Goal: Task Accomplishment & Management: Manage account settings

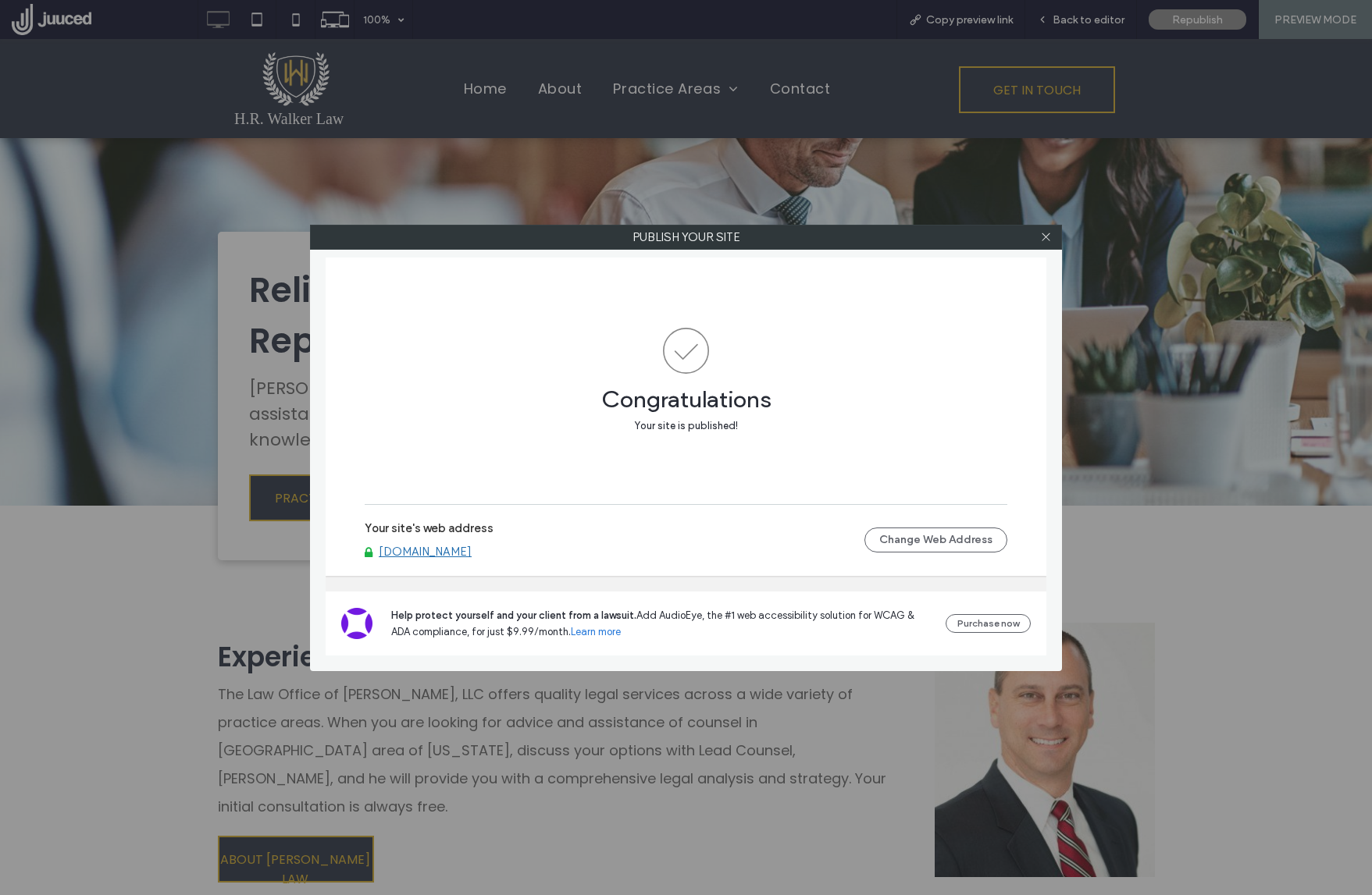
click at [433, 554] on link "www.hrwalkerlaw.com" at bounding box center [424, 551] width 93 height 14
click at [1045, 233] on icon at bounding box center [1045, 237] width 11 height 11
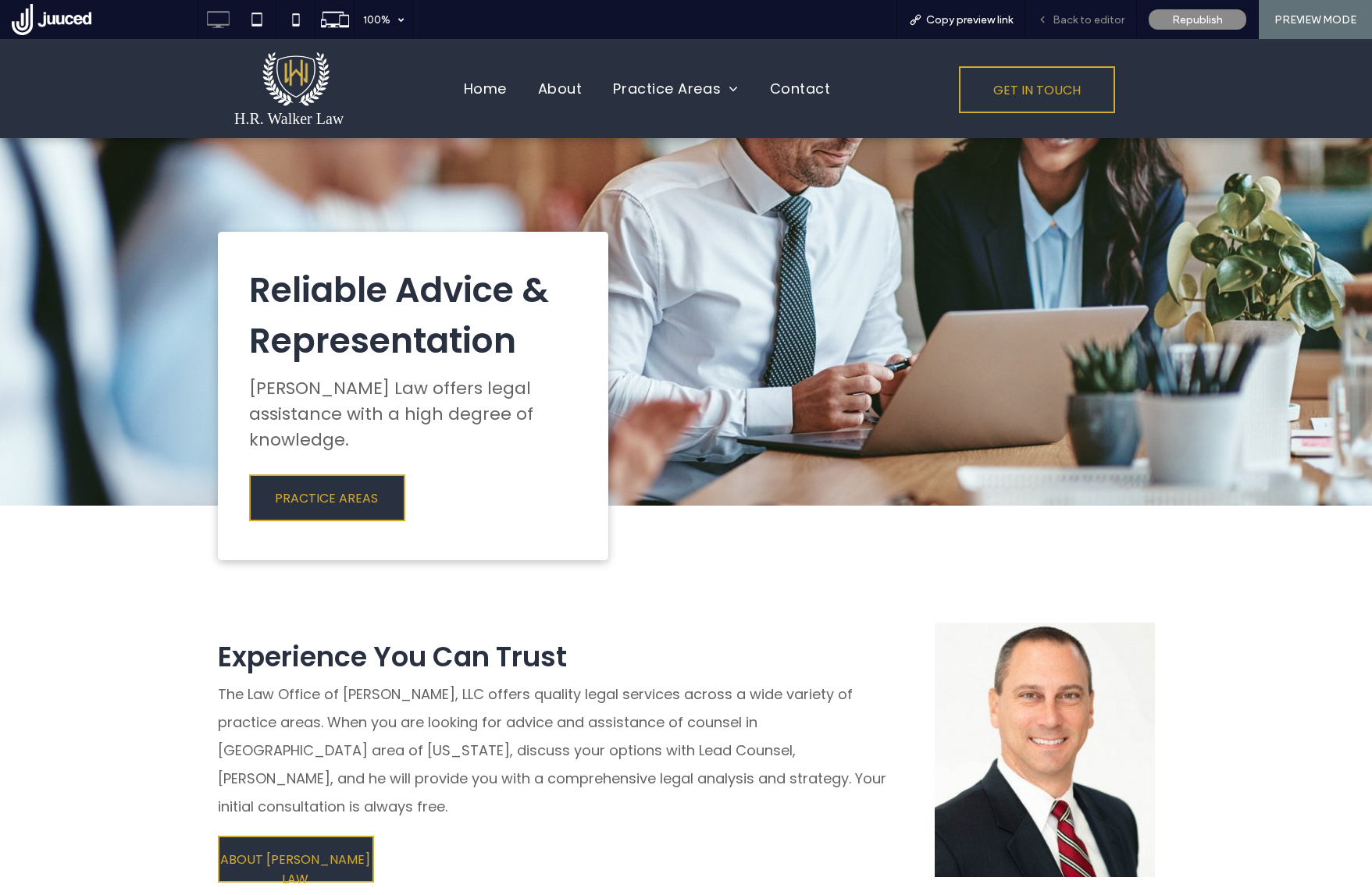
click at [1091, 21] on span "Back to editor" at bounding box center [1089, 20] width 72 height 13
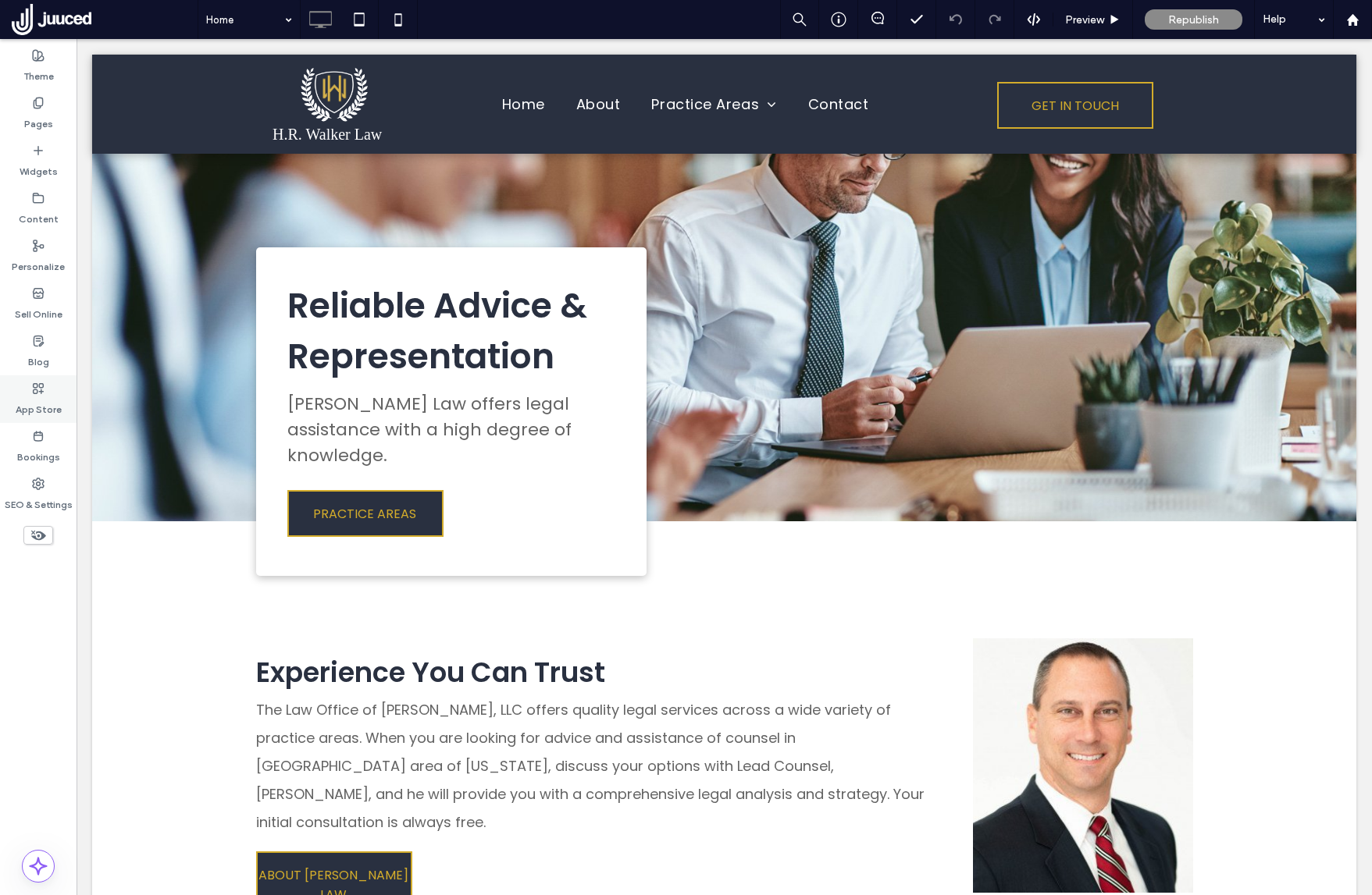
click at [43, 393] on icon at bounding box center [38, 388] width 12 height 12
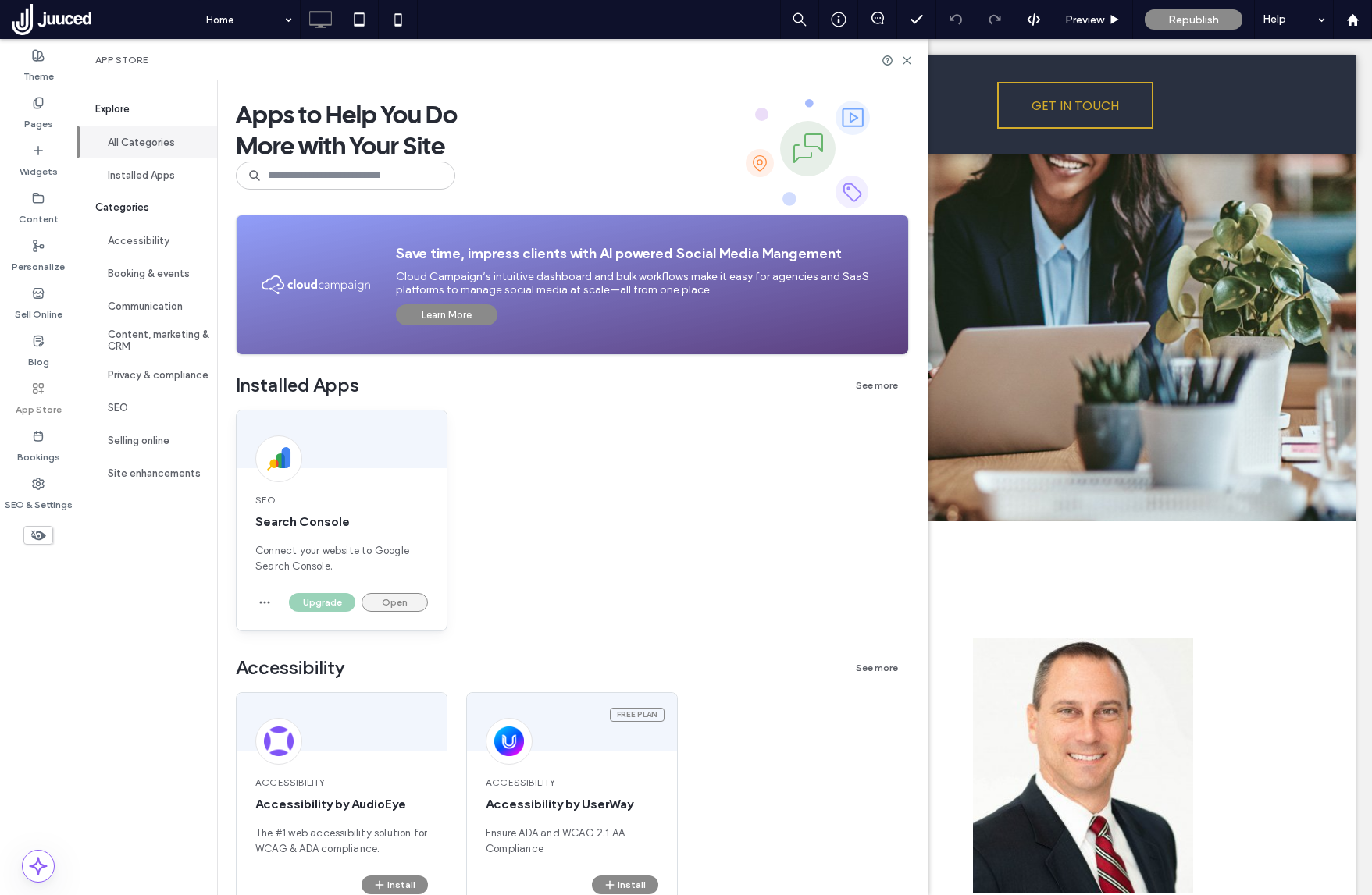
click at [388, 597] on button "Open" at bounding box center [395, 602] width 66 height 19
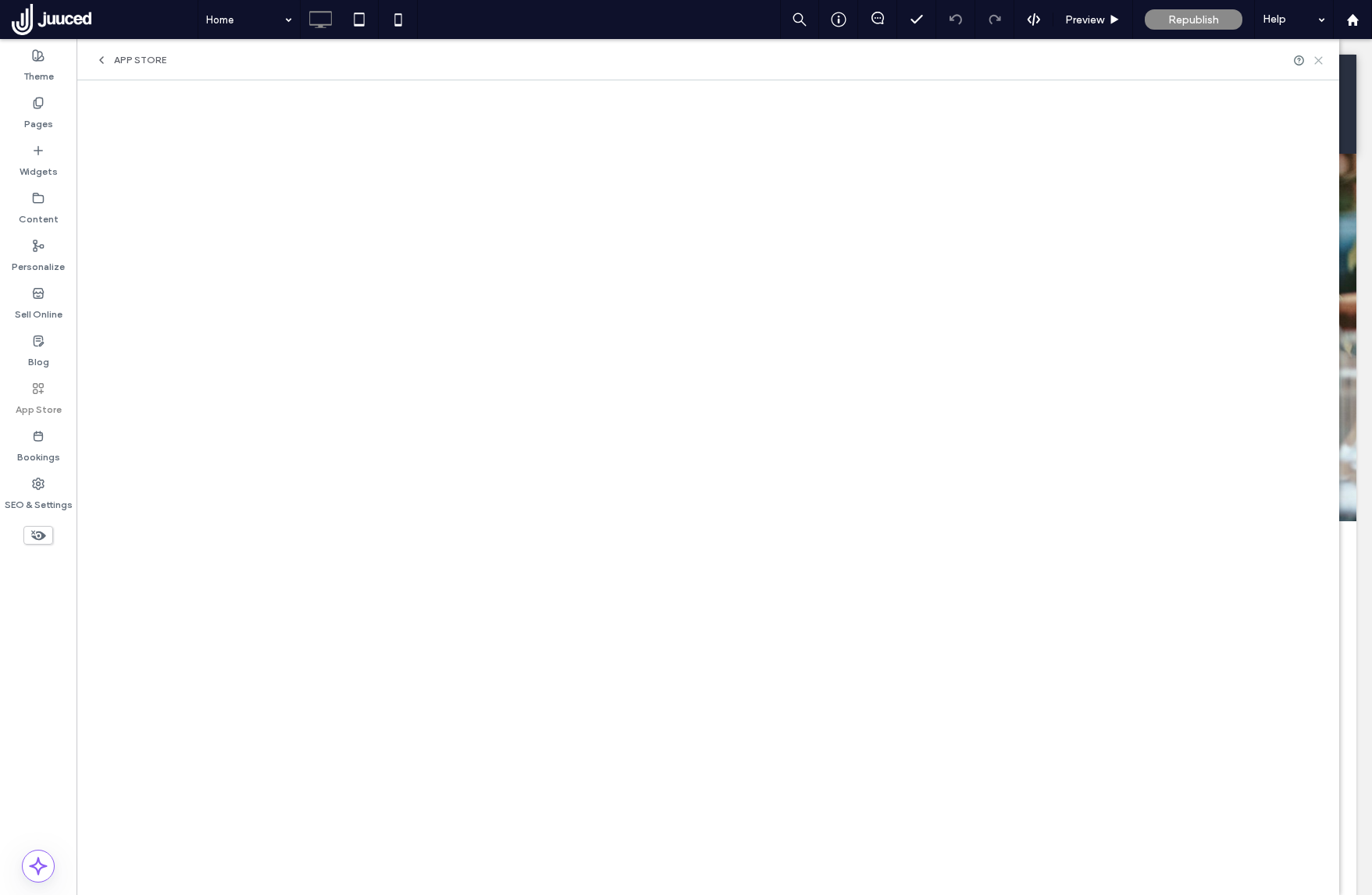
drag, startPoint x: 1319, startPoint y: 57, endPoint x: 1245, endPoint y: 16, distance: 84.6
click at [1319, 57] on icon at bounding box center [1318, 61] width 11 height 11
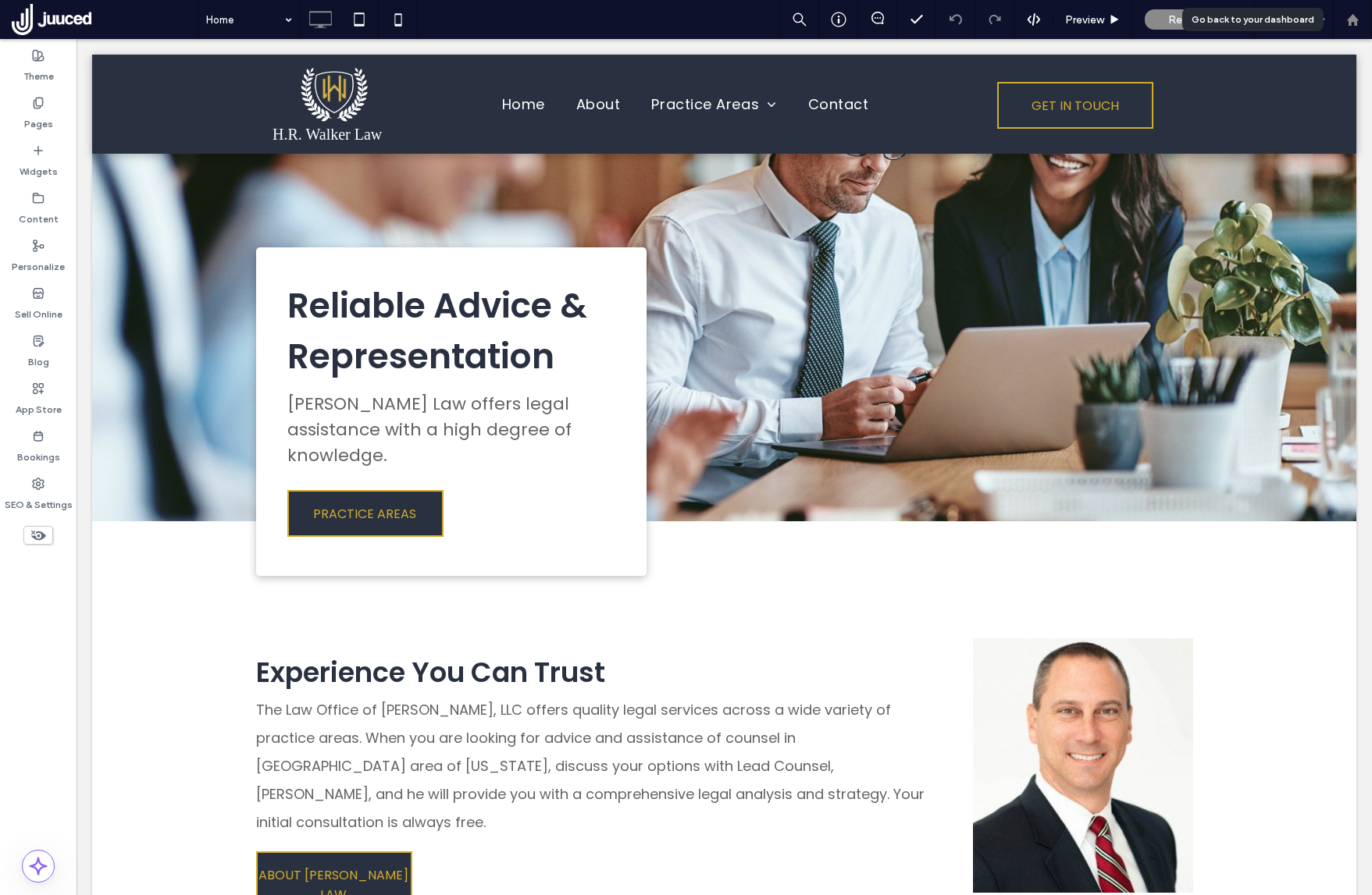
click at [1357, 19] on icon at bounding box center [1352, 20] width 13 height 13
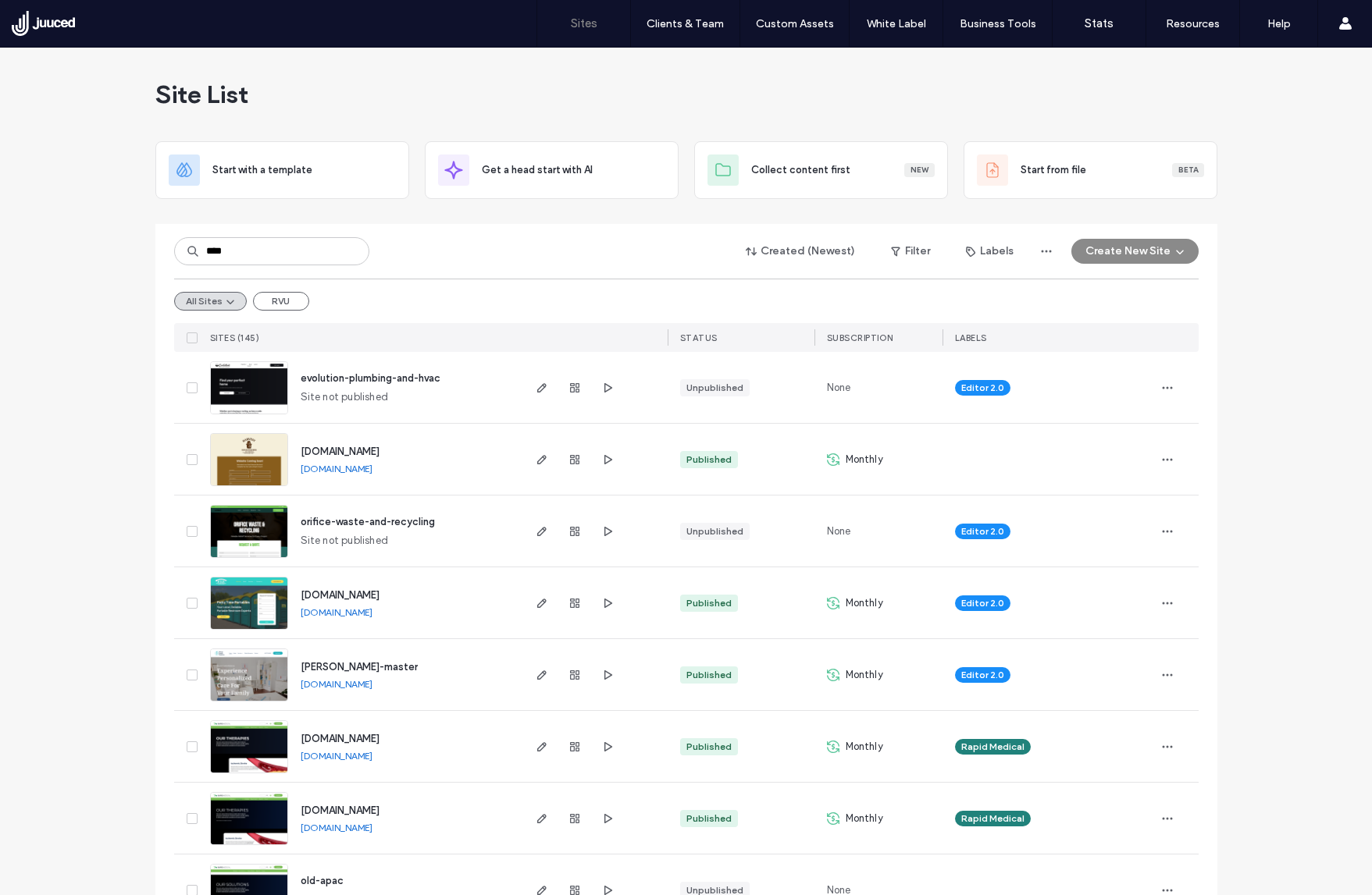
type input "****"
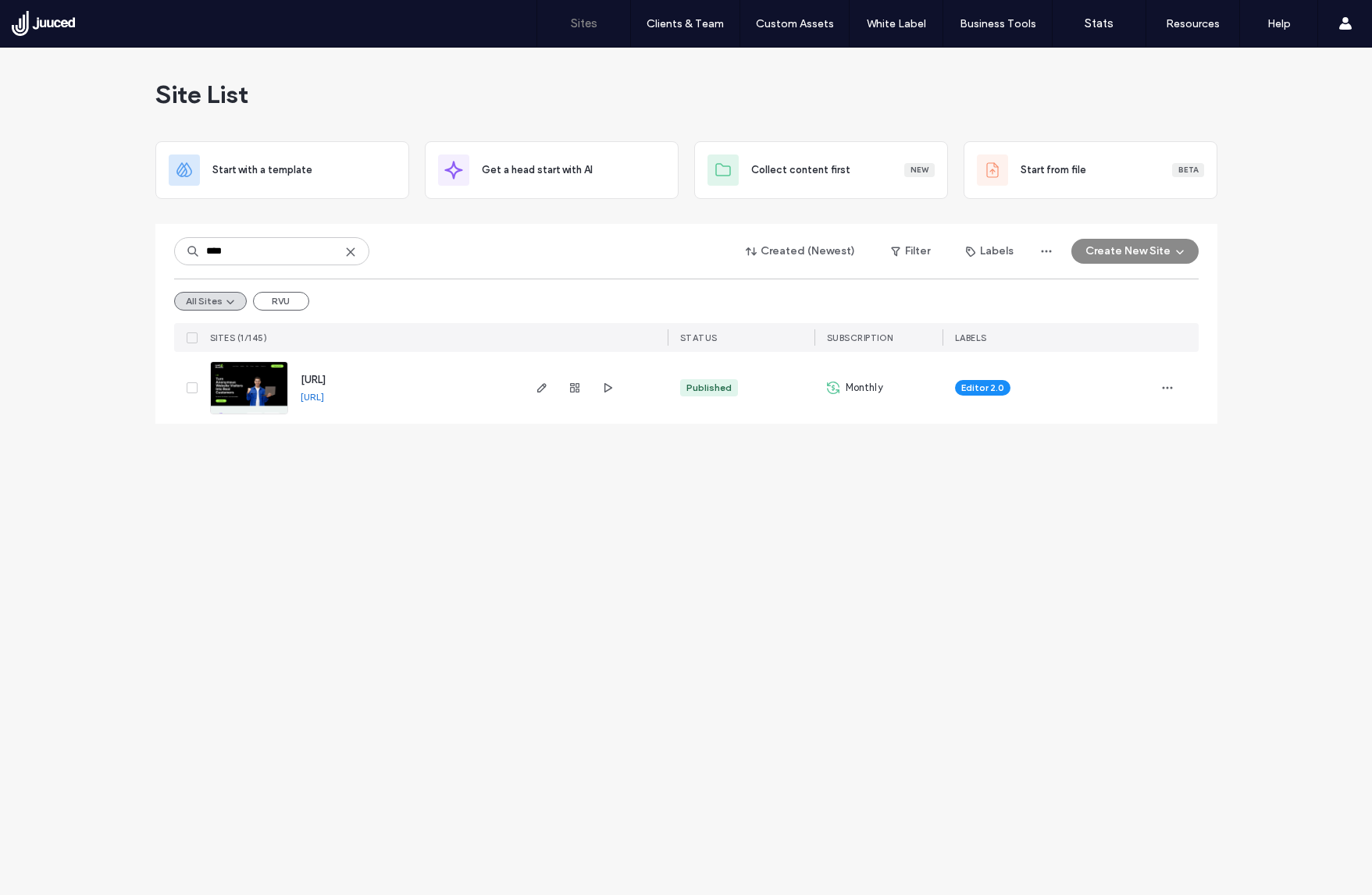
click at [313, 385] on span "[URL]" at bounding box center [313, 380] width 25 height 11
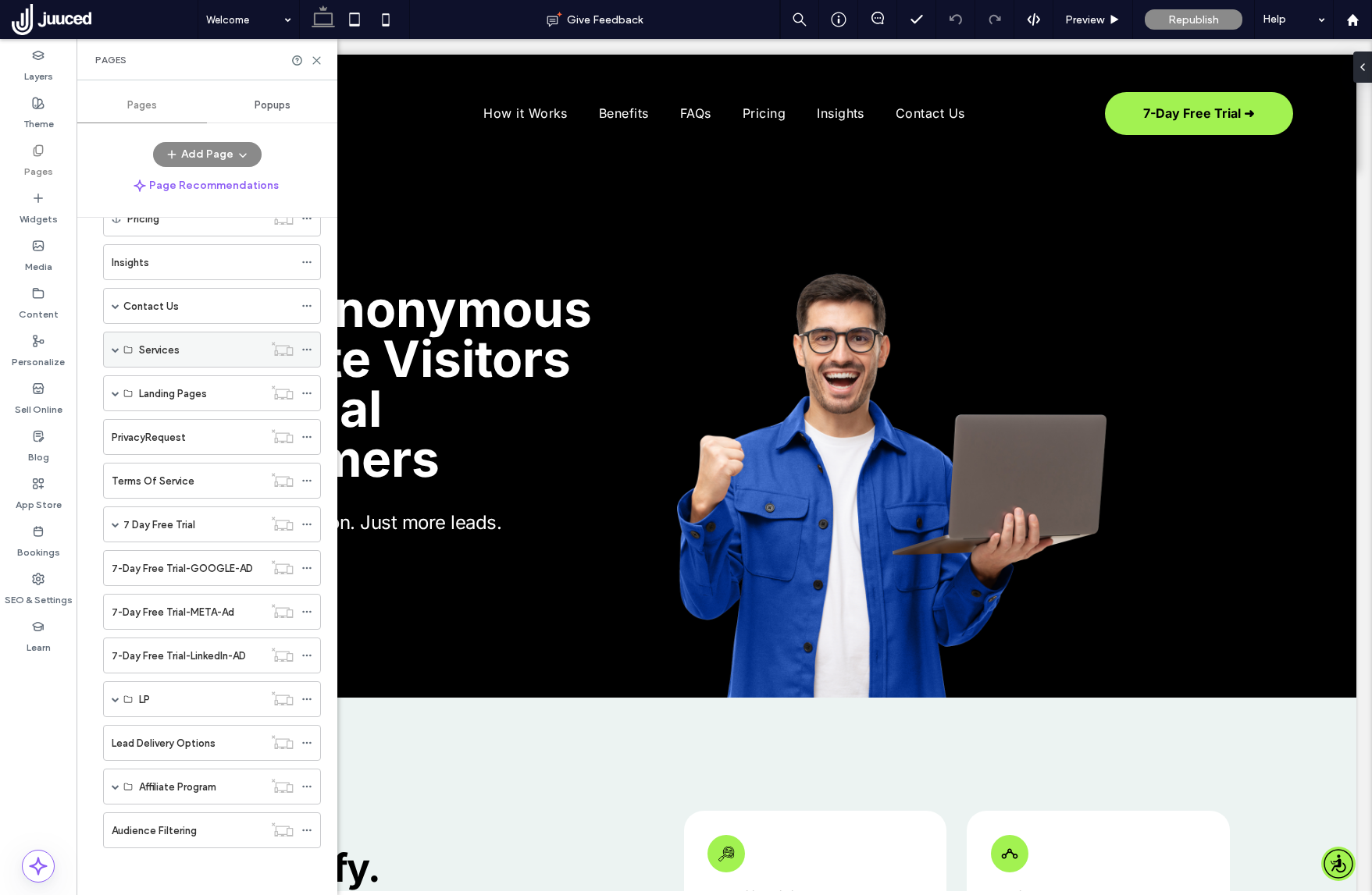
click at [114, 349] on span at bounding box center [116, 350] width 8 height 8
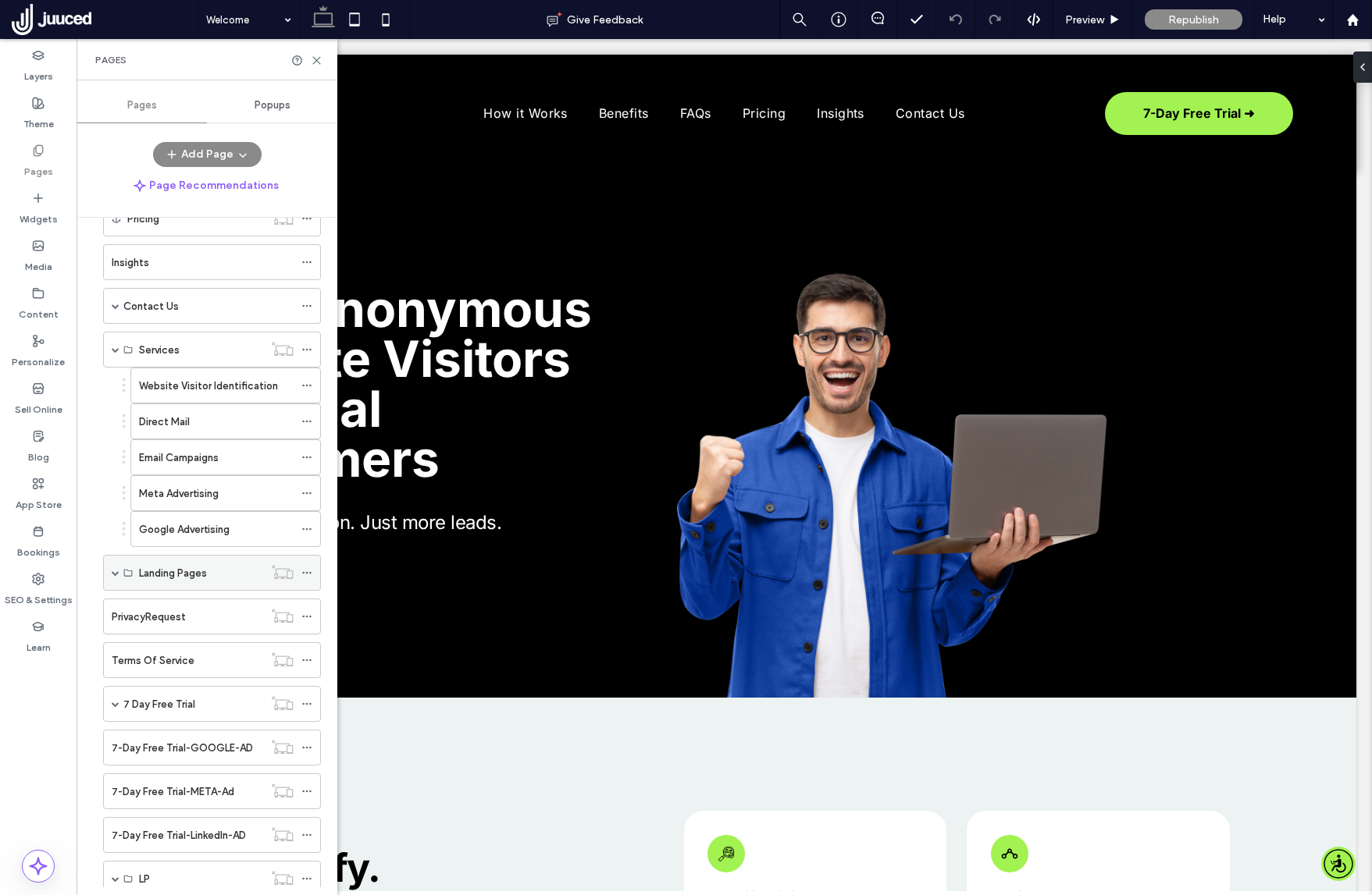
click at [117, 570] on span at bounding box center [116, 573] width 8 height 8
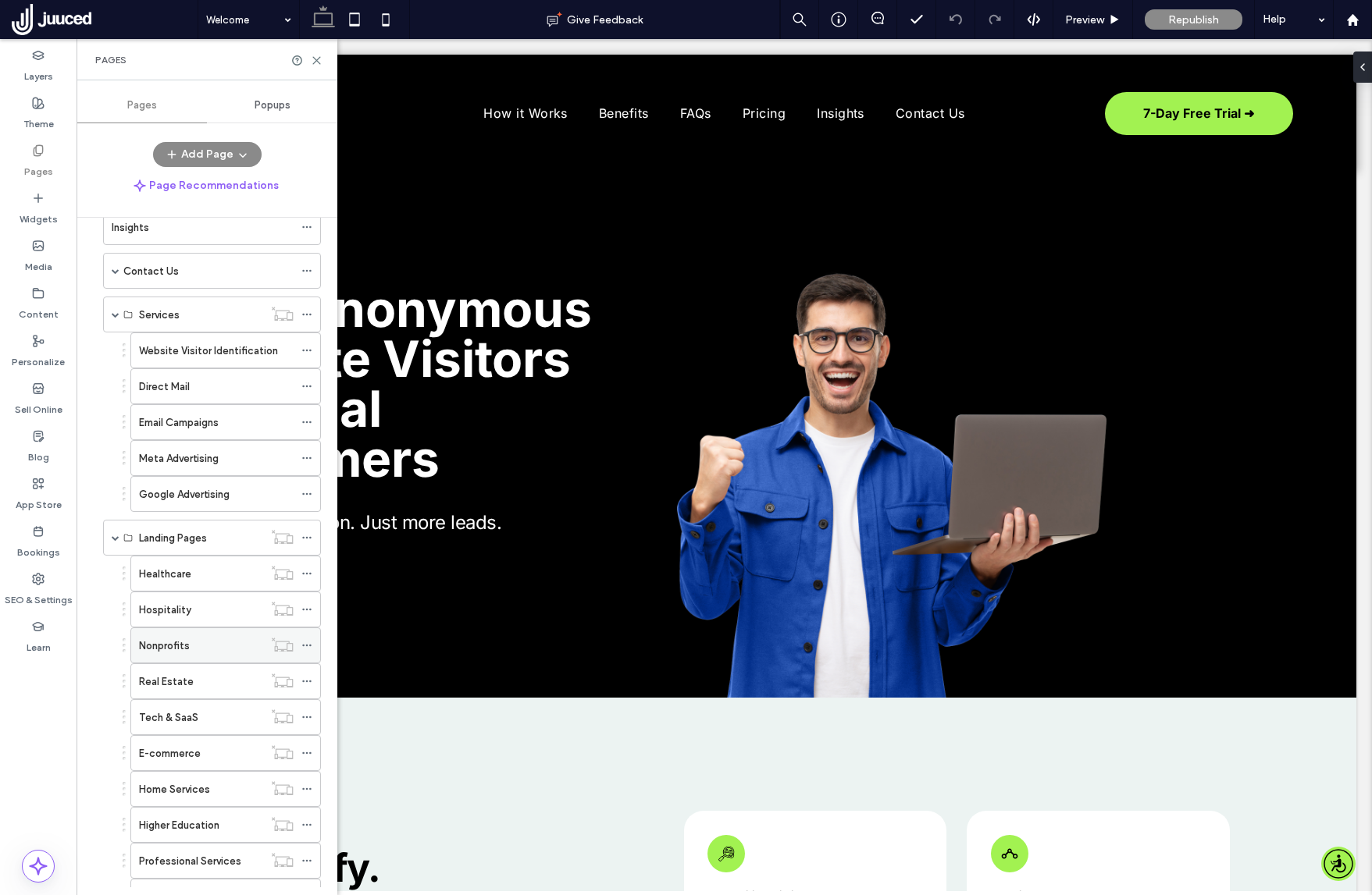
scroll to position [362, 0]
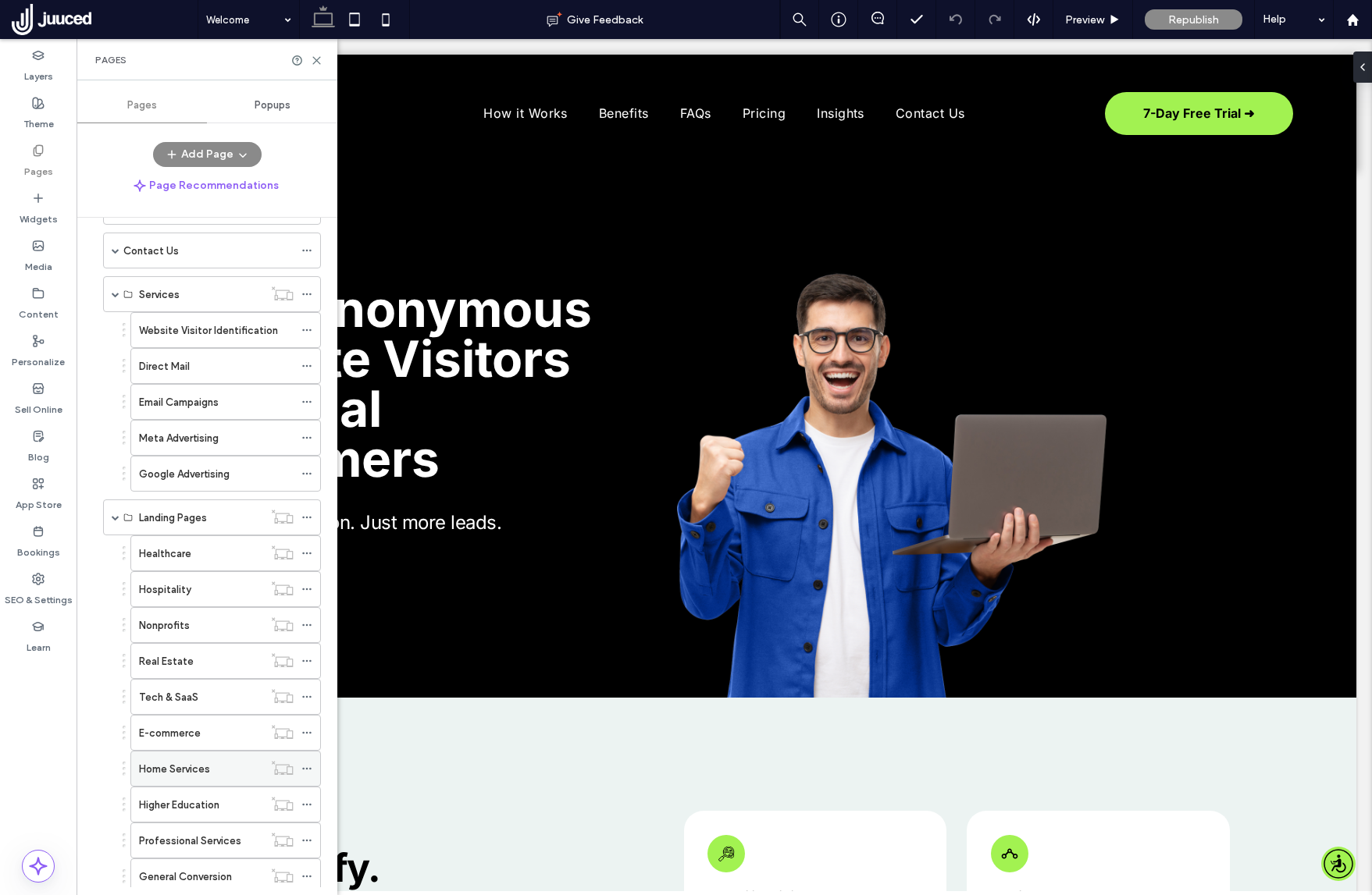
click at [177, 766] on label "Home Services" at bounding box center [174, 769] width 71 height 27
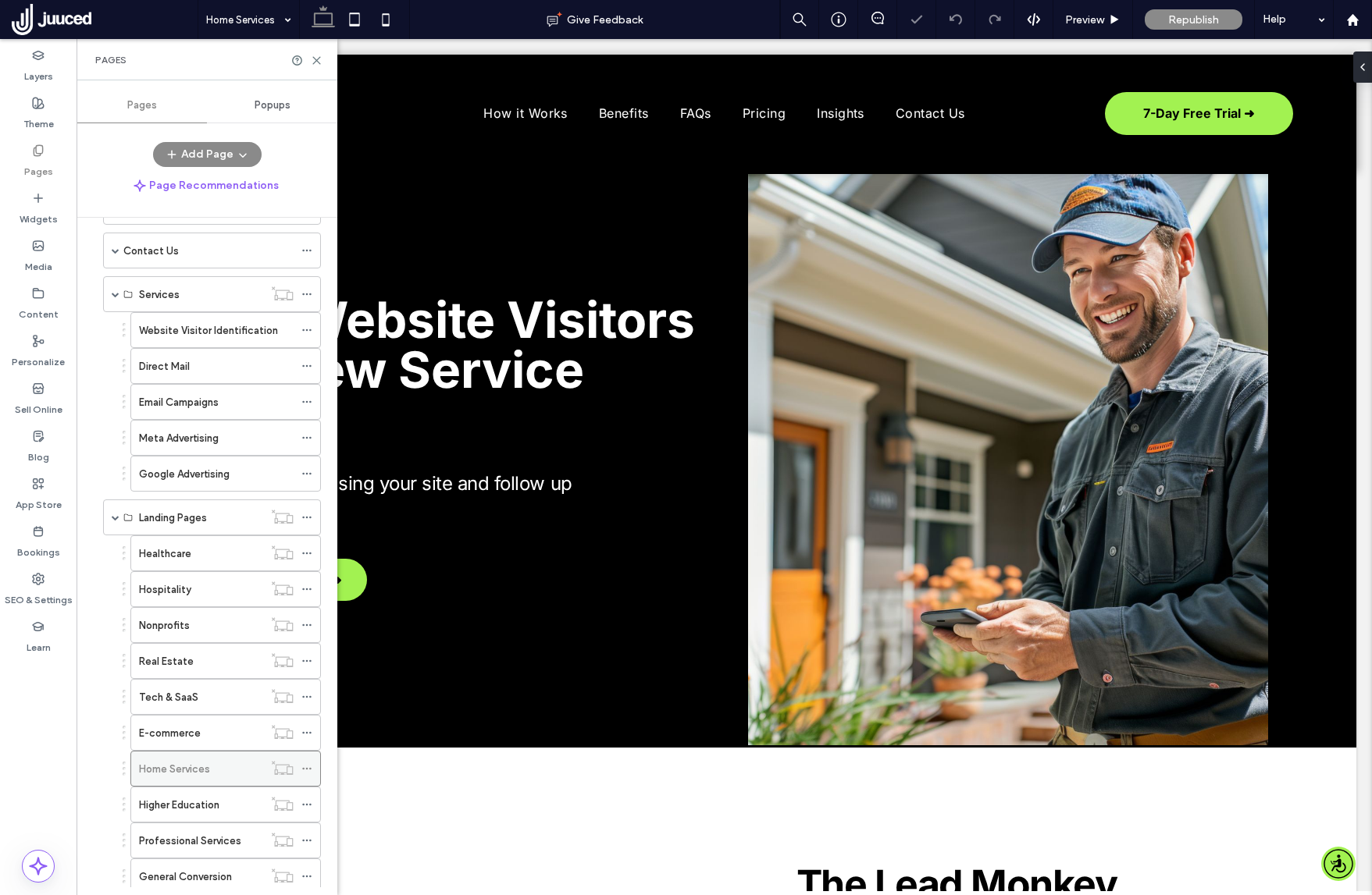
click at [304, 769] on icon at bounding box center [306, 769] width 11 height 11
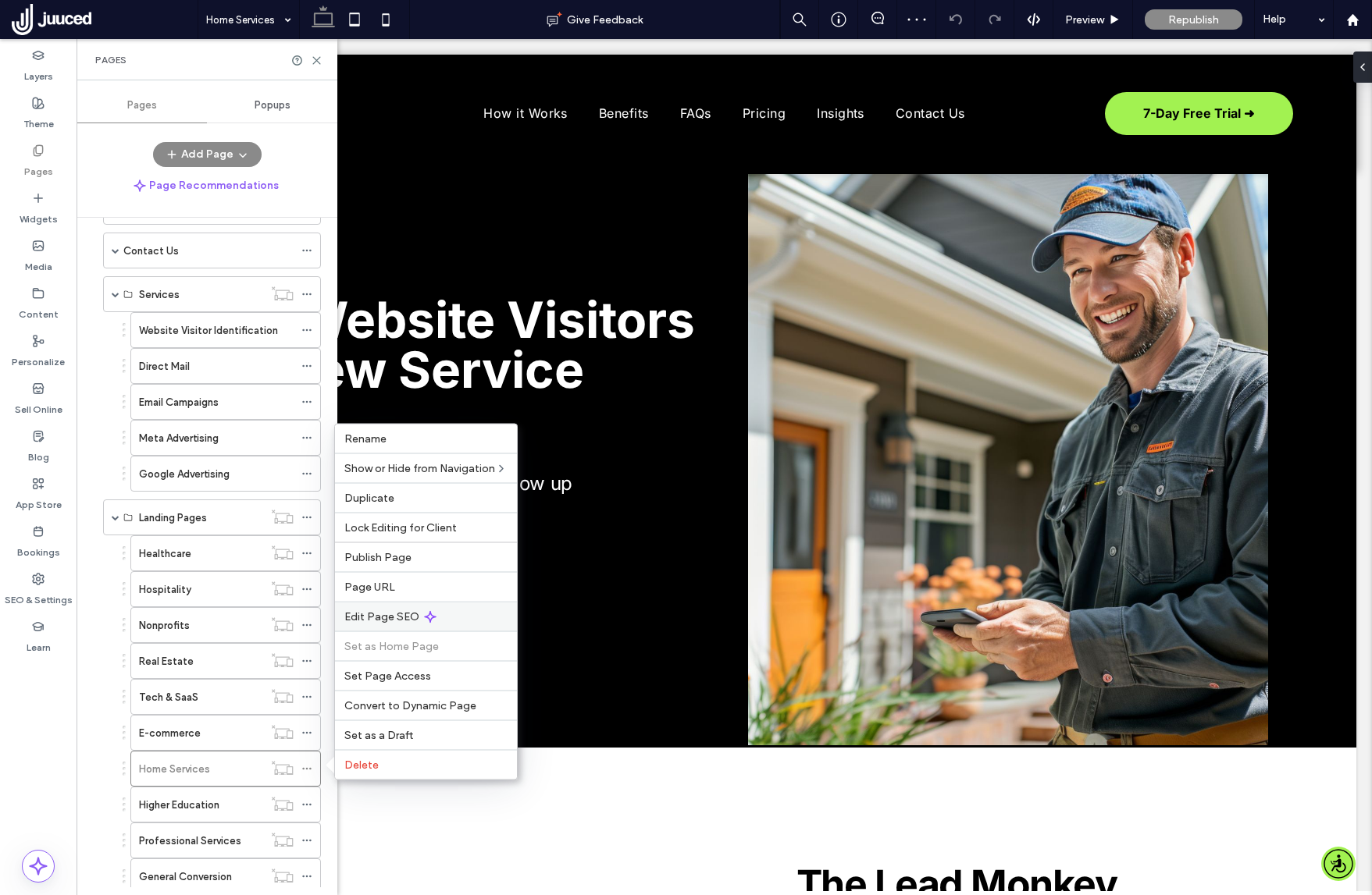
click at [401, 611] on span "Edit Page SEO" at bounding box center [382, 617] width 75 height 13
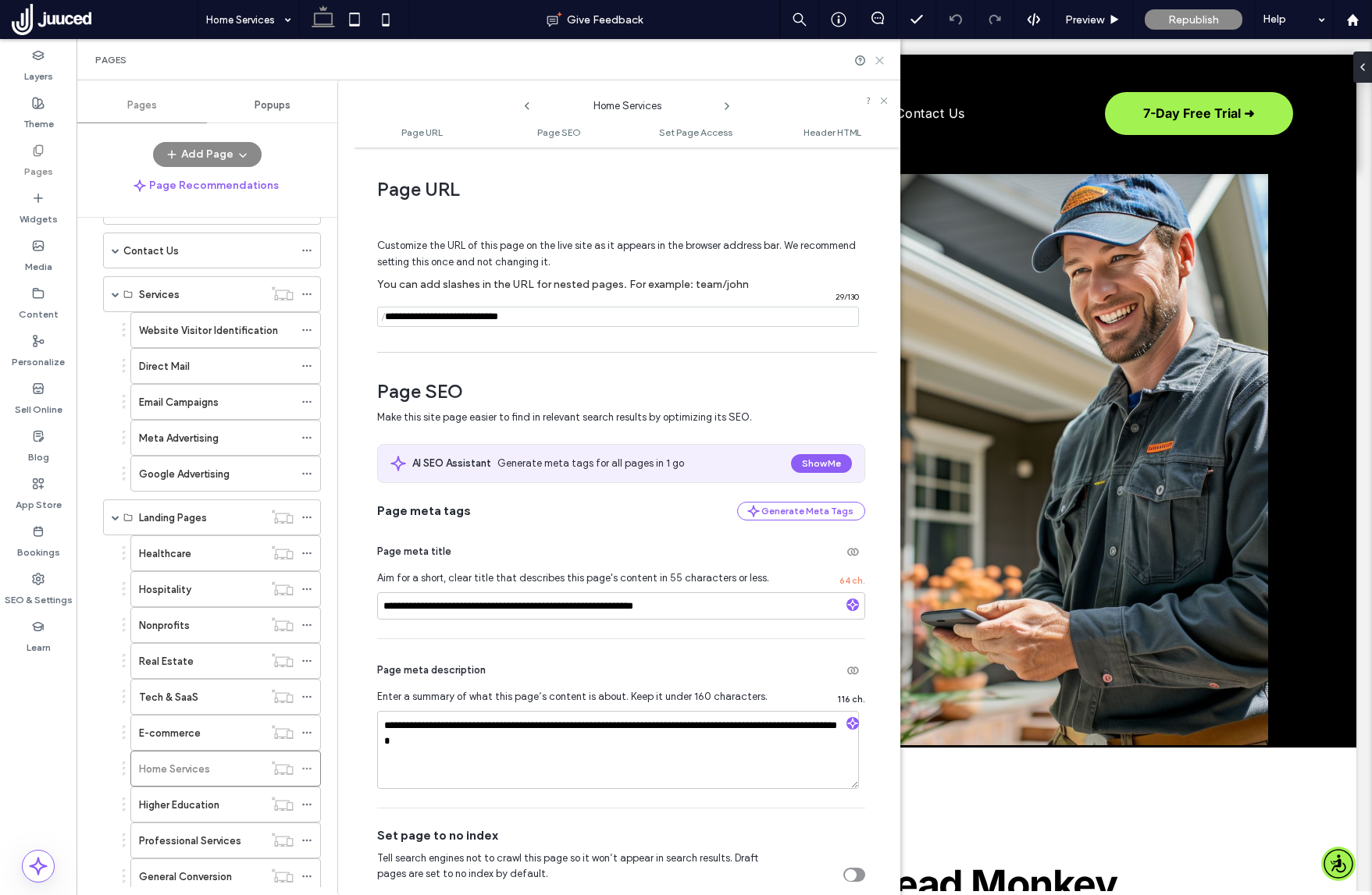
click at [882, 62] on icon at bounding box center [880, 61] width 11 height 11
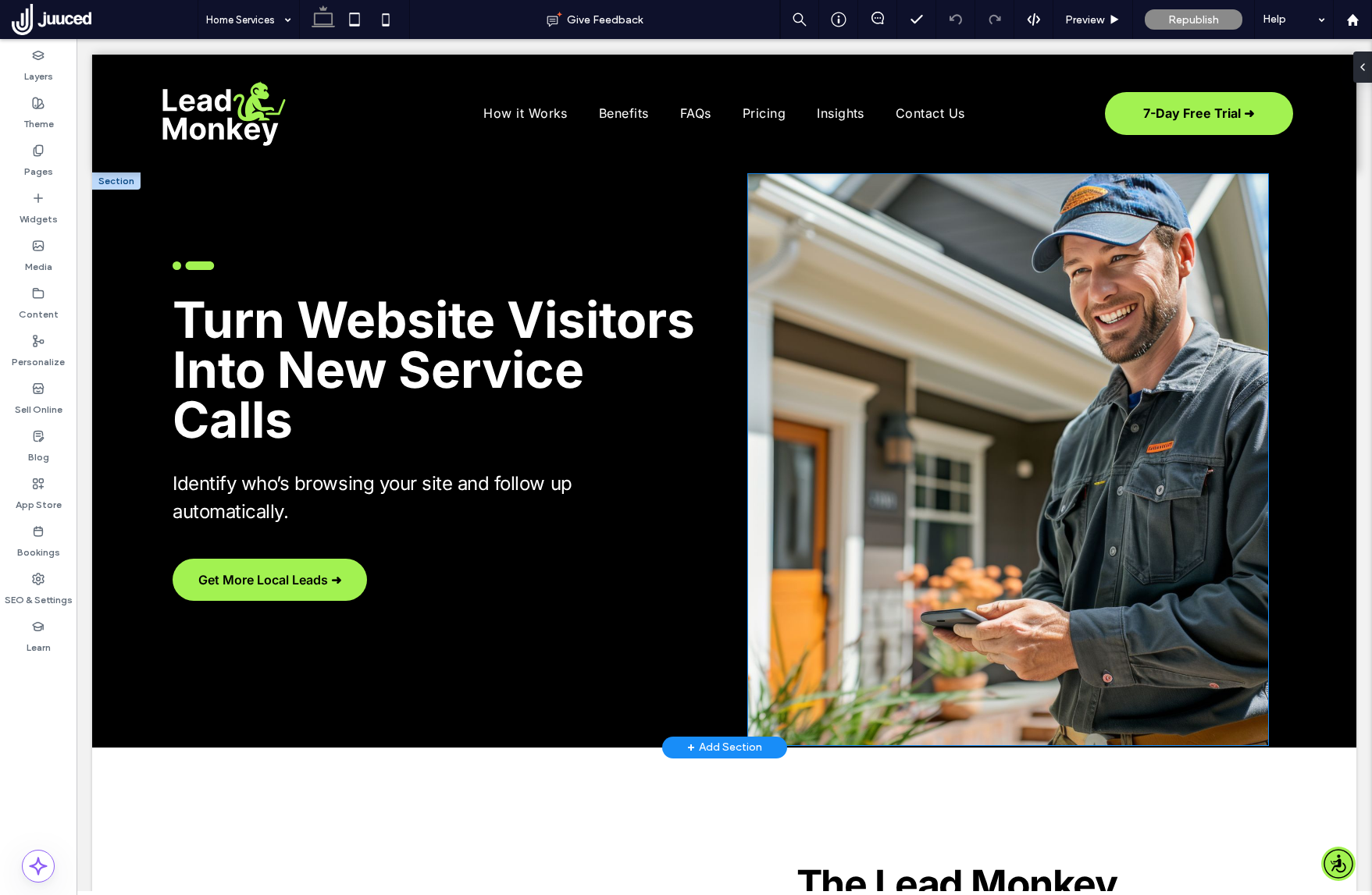
click at [913, 251] on img at bounding box center [1008, 459] width 520 height 571
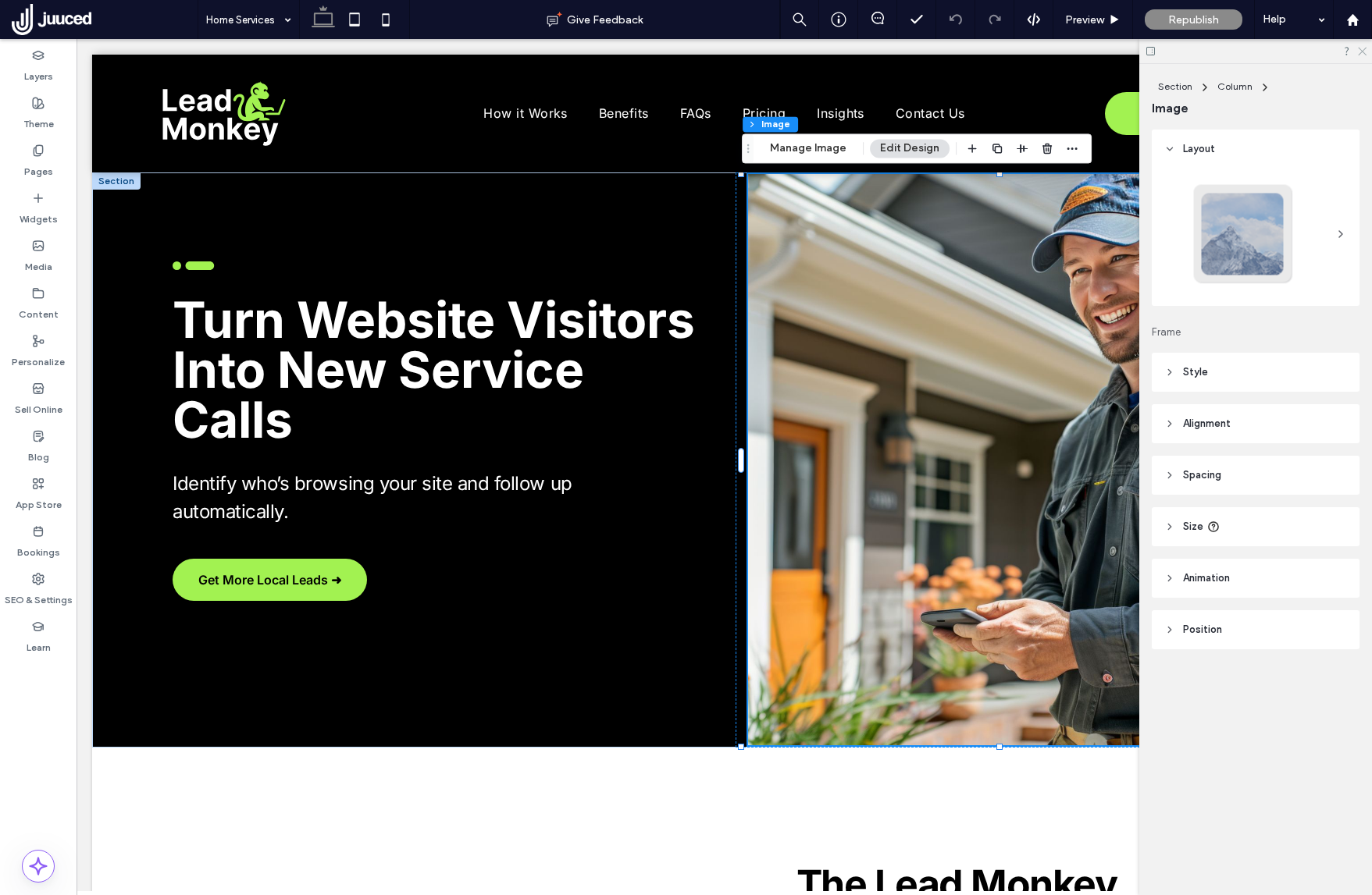
click at [1361, 53] on icon at bounding box center [1361, 50] width 10 height 10
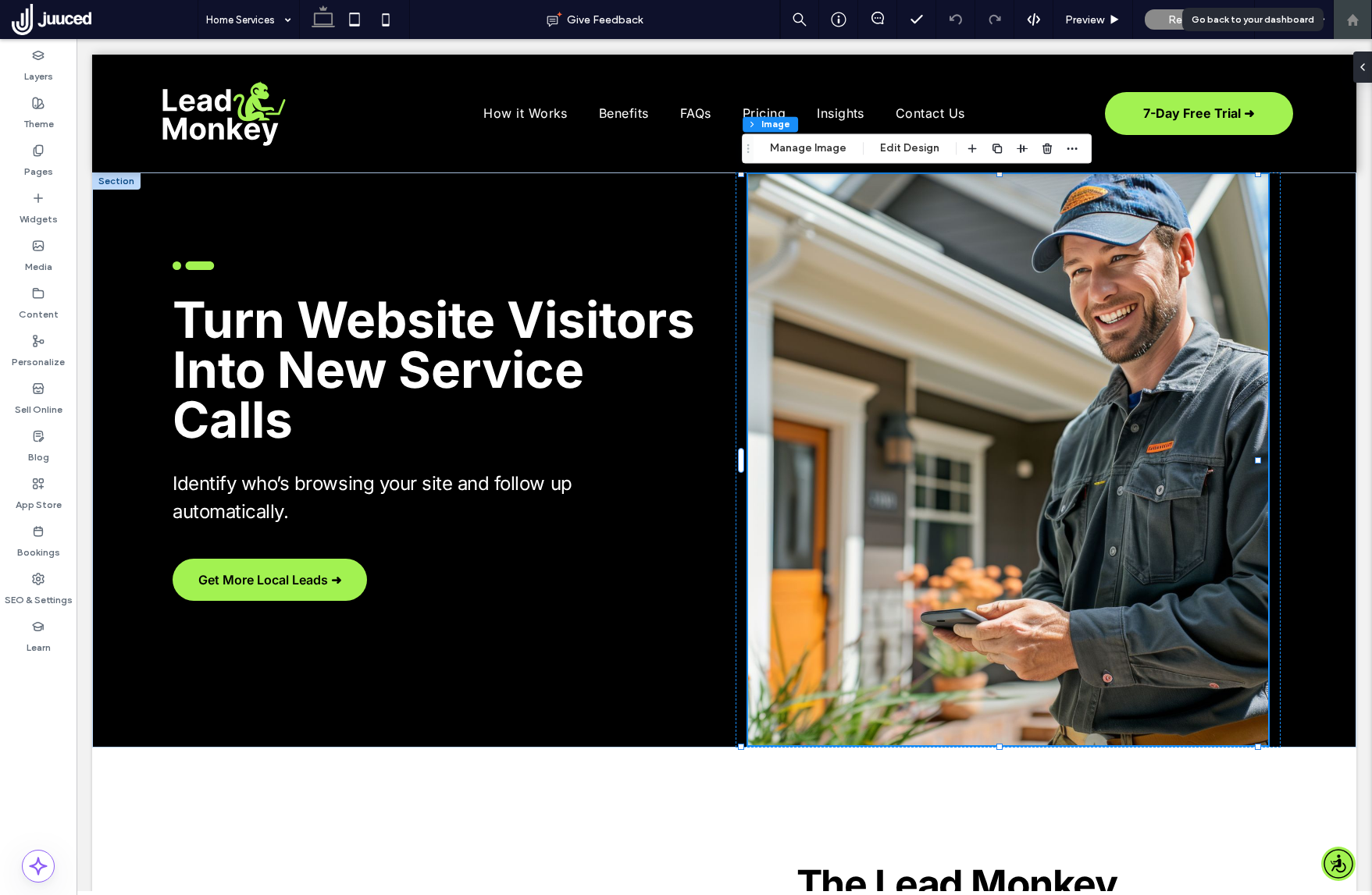
click at [1351, 16] on use at bounding box center [1351, 19] width 11 height 11
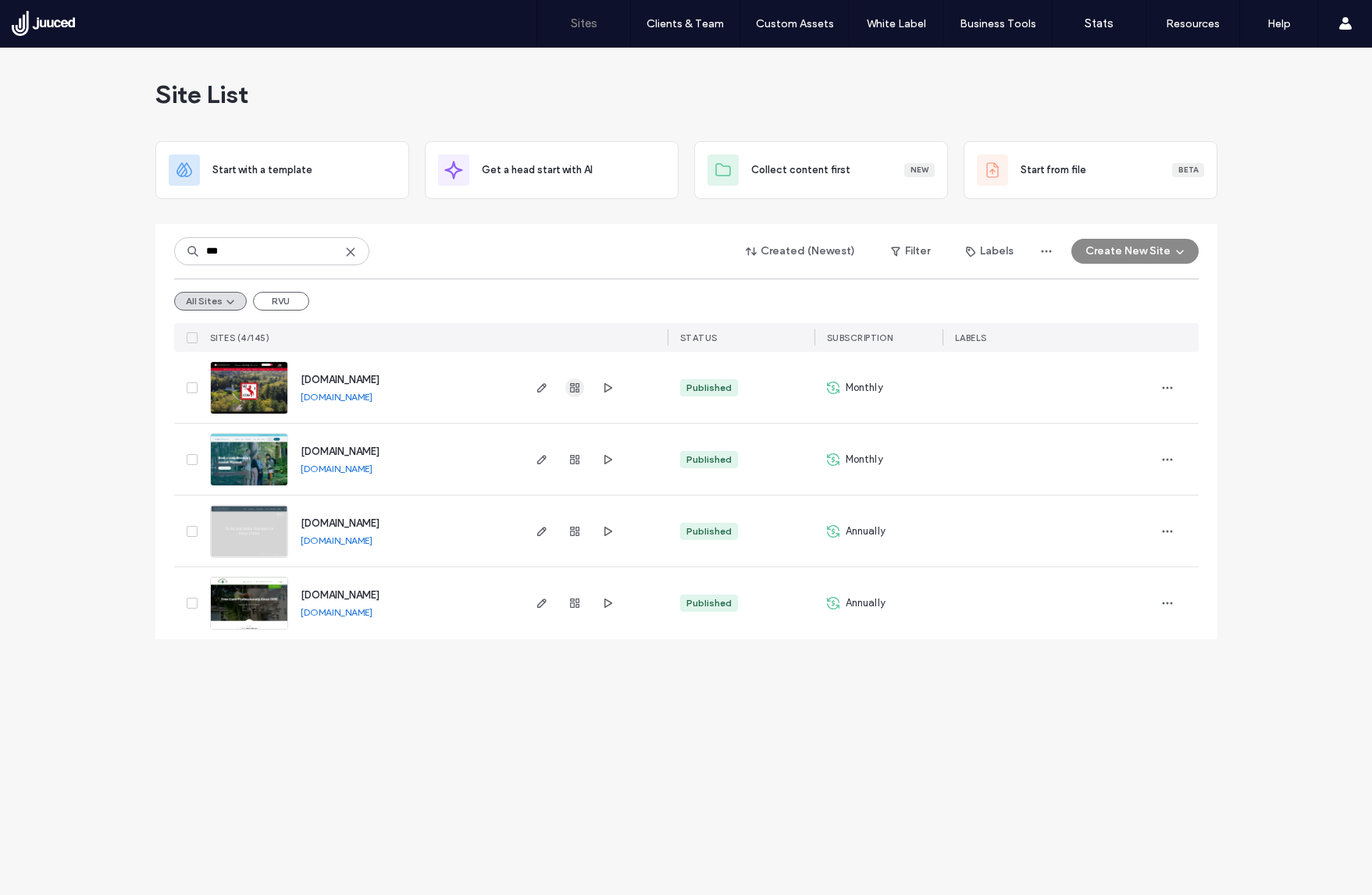
type input "***"
click at [572, 393] on icon "button" at bounding box center [574, 387] width 12 height 12
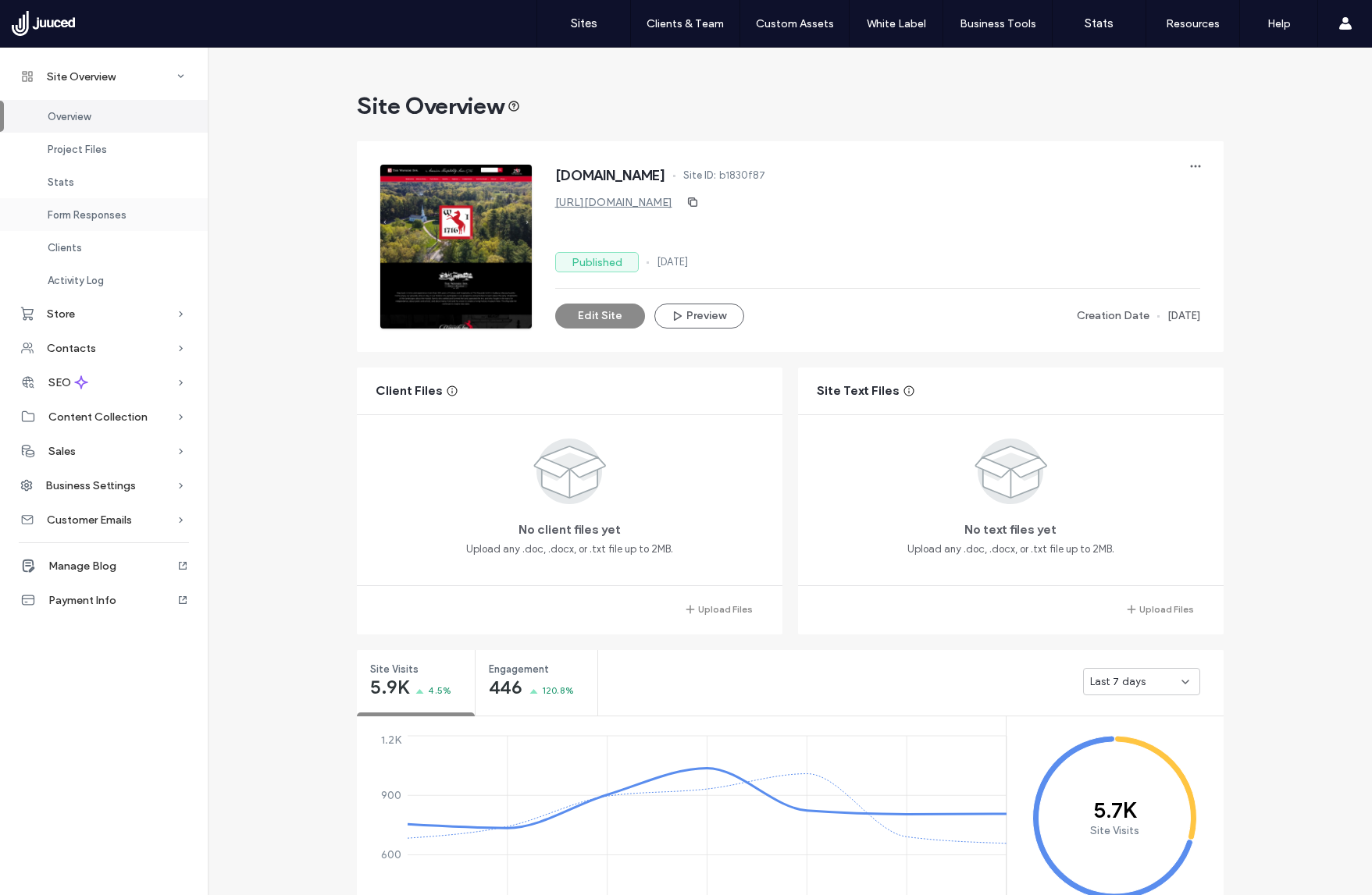
click at [105, 217] on span "Form Responses" at bounding box center [87, 215] width 79 height 11
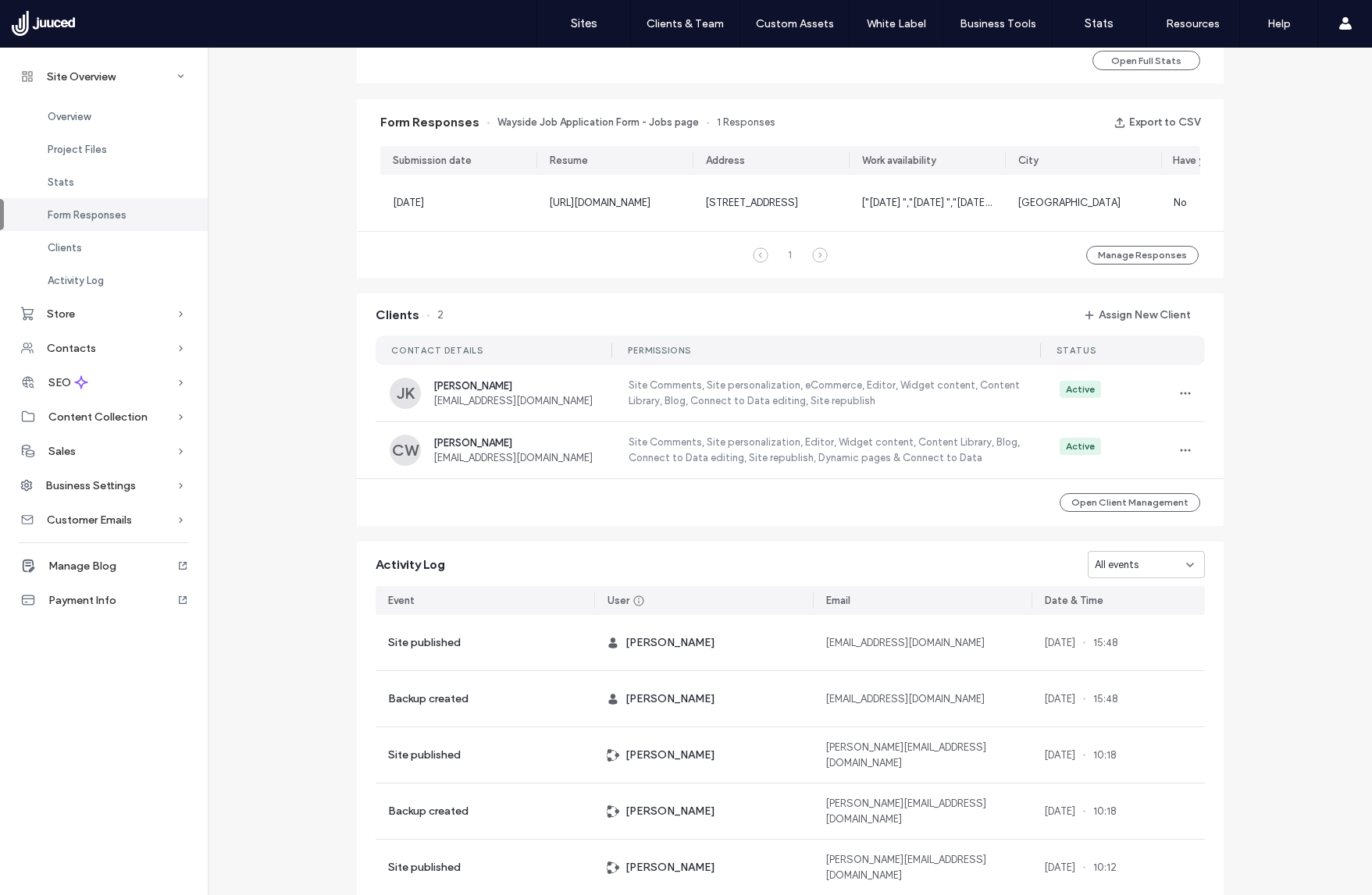
scroll to position [1013, 0]
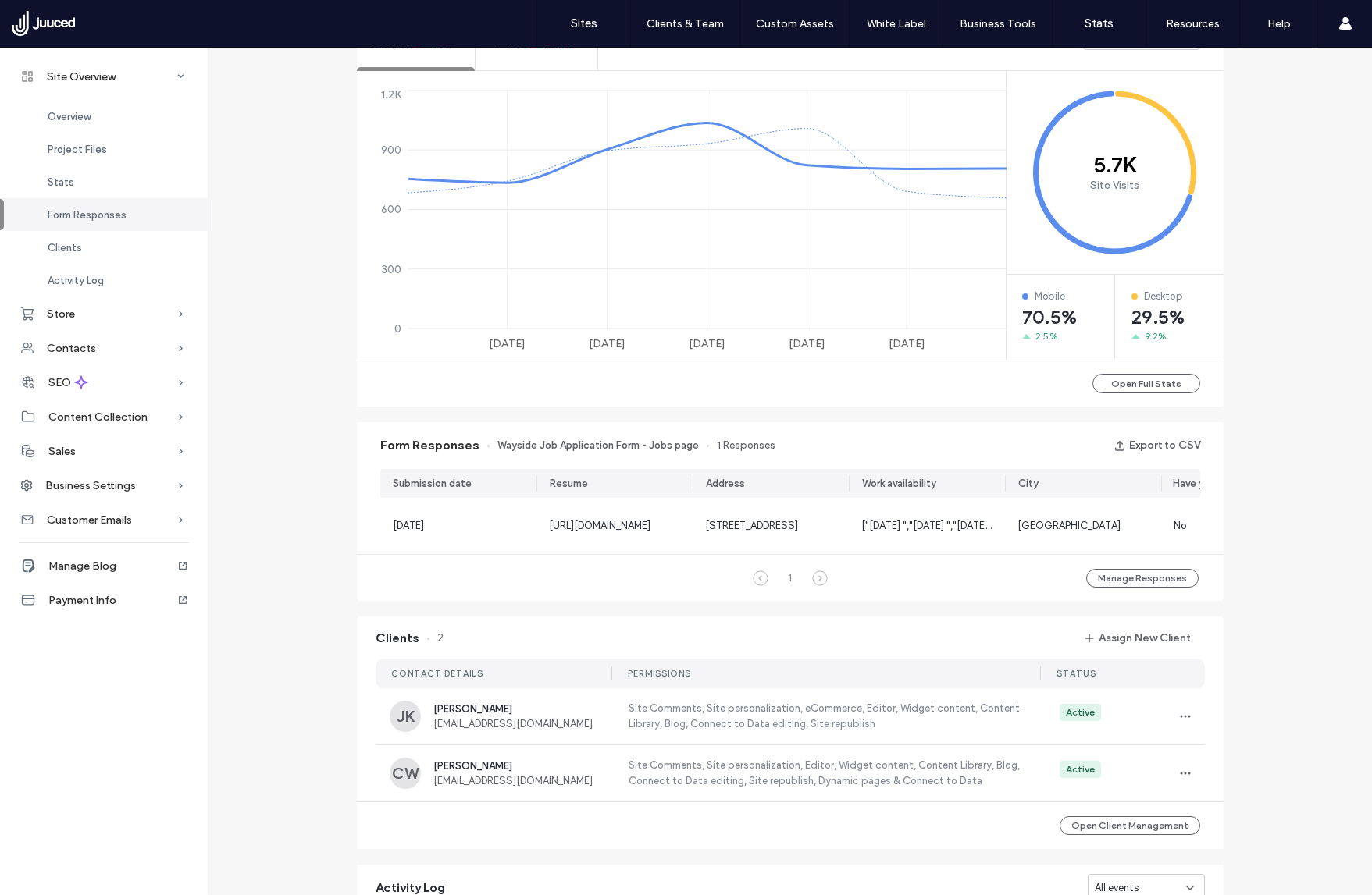
scroll to position [463, 0]
